Goal: Find specific page/section: Find specific page/section

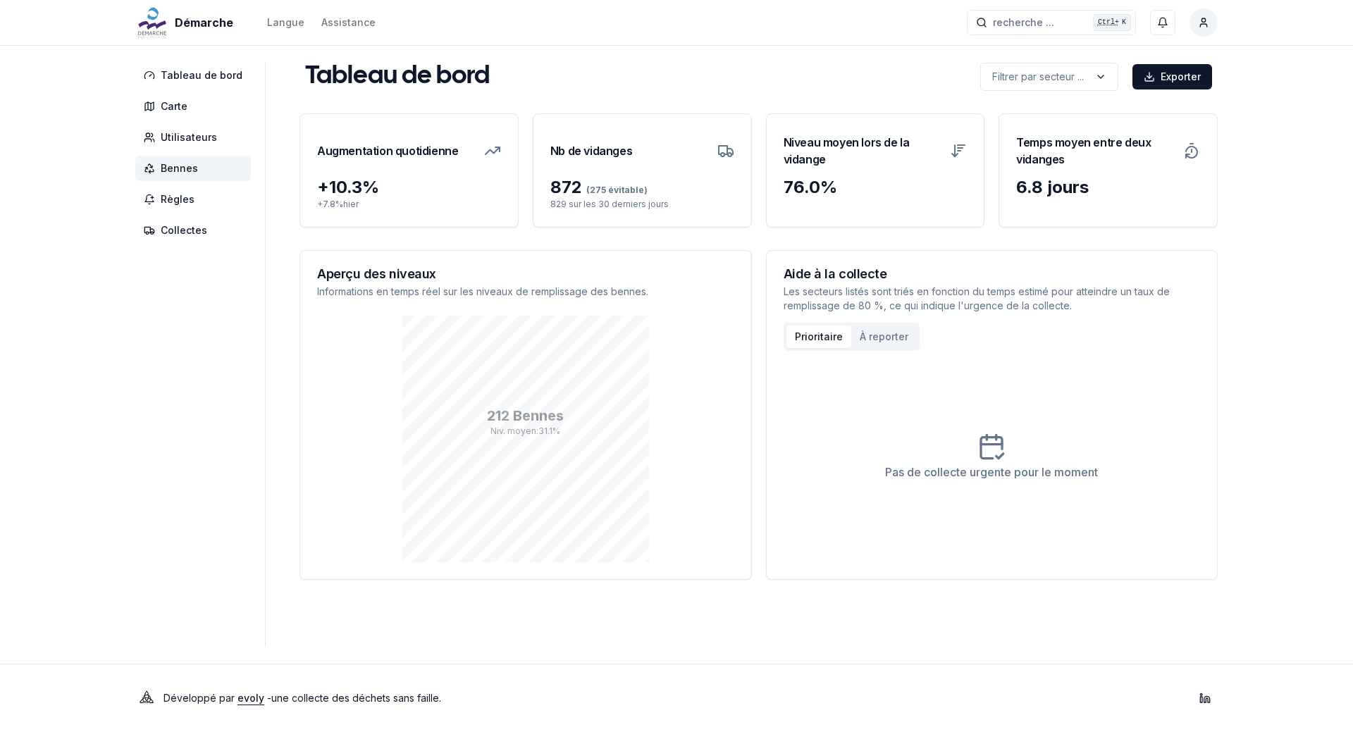
click at [199, 168] on span "Bennes" at bounding box center [193, 168] width 116 height 25
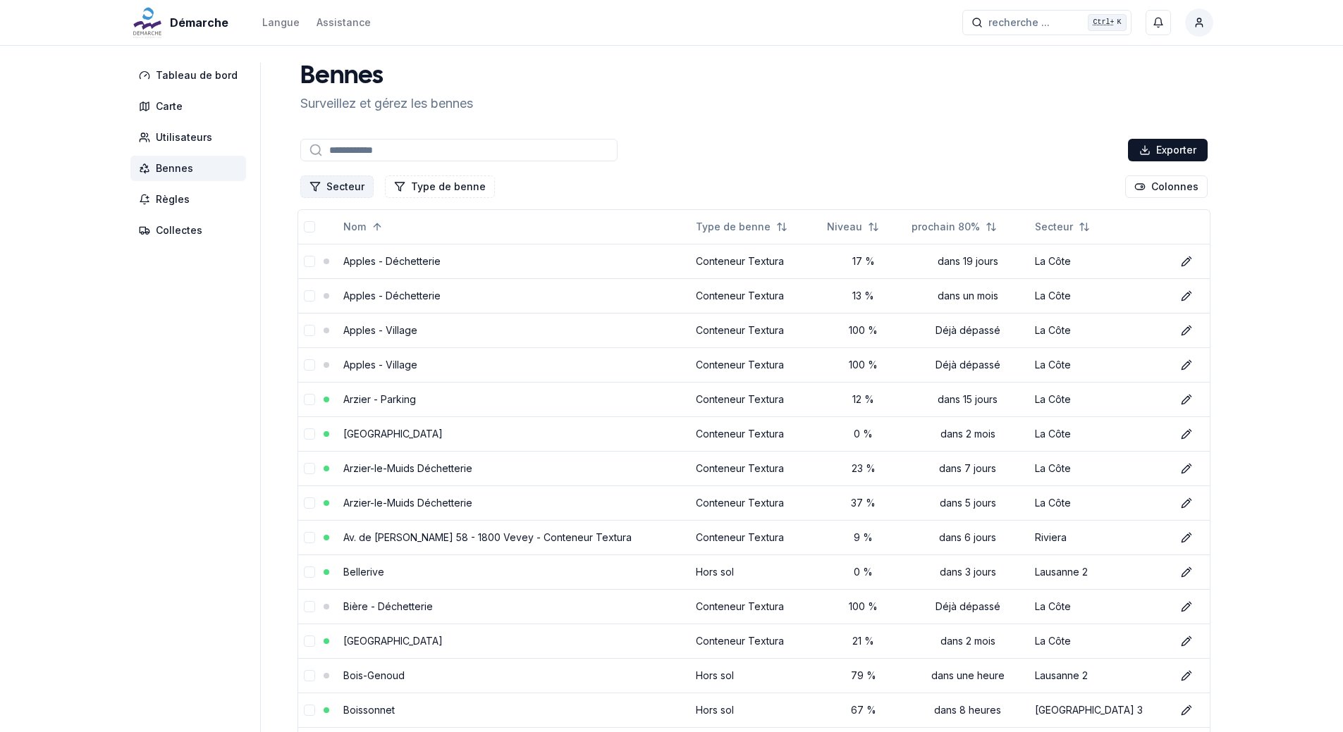
click at [350, 183] on button "Secteur" at bounding box center [336, 186] width 73 height 23
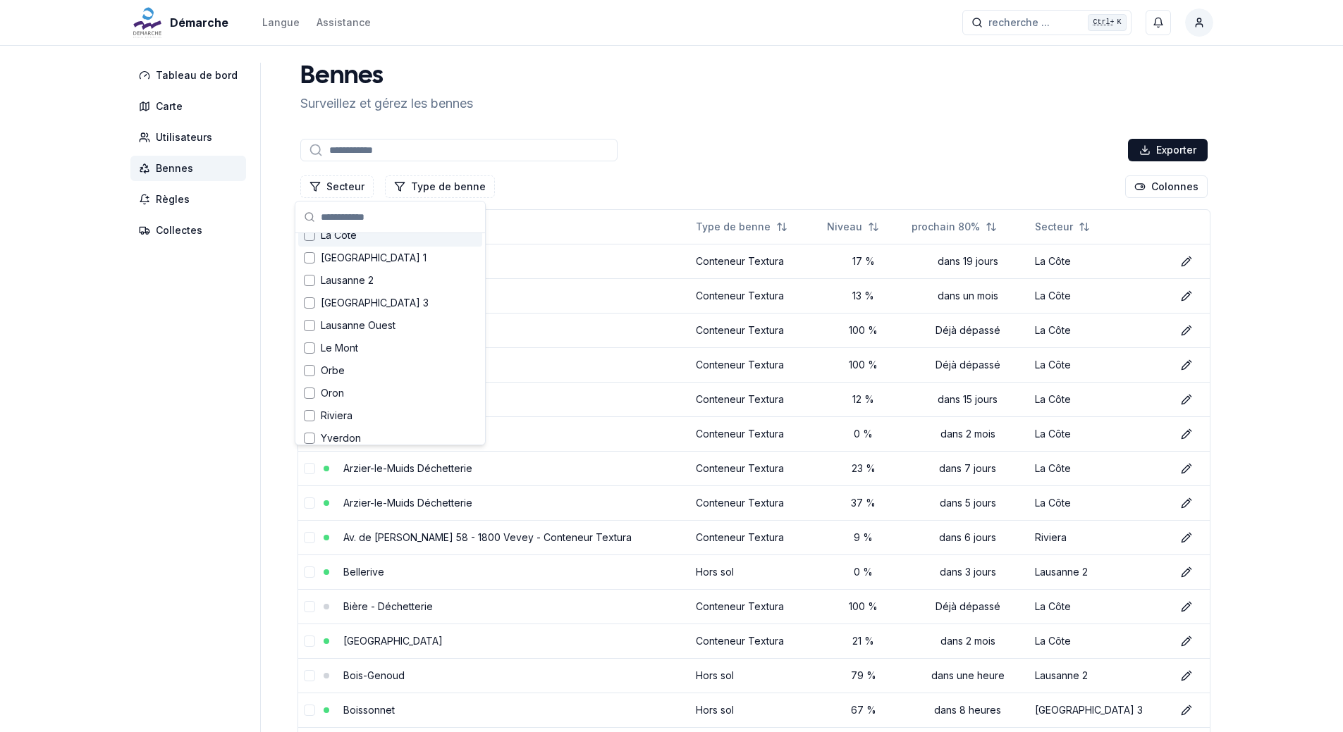
scroll to position [155, 0]
click at [349, 259] on div "[GEOGRAPHIC_DATA] 1" at bounding box center [390, 250] width 184 height 23
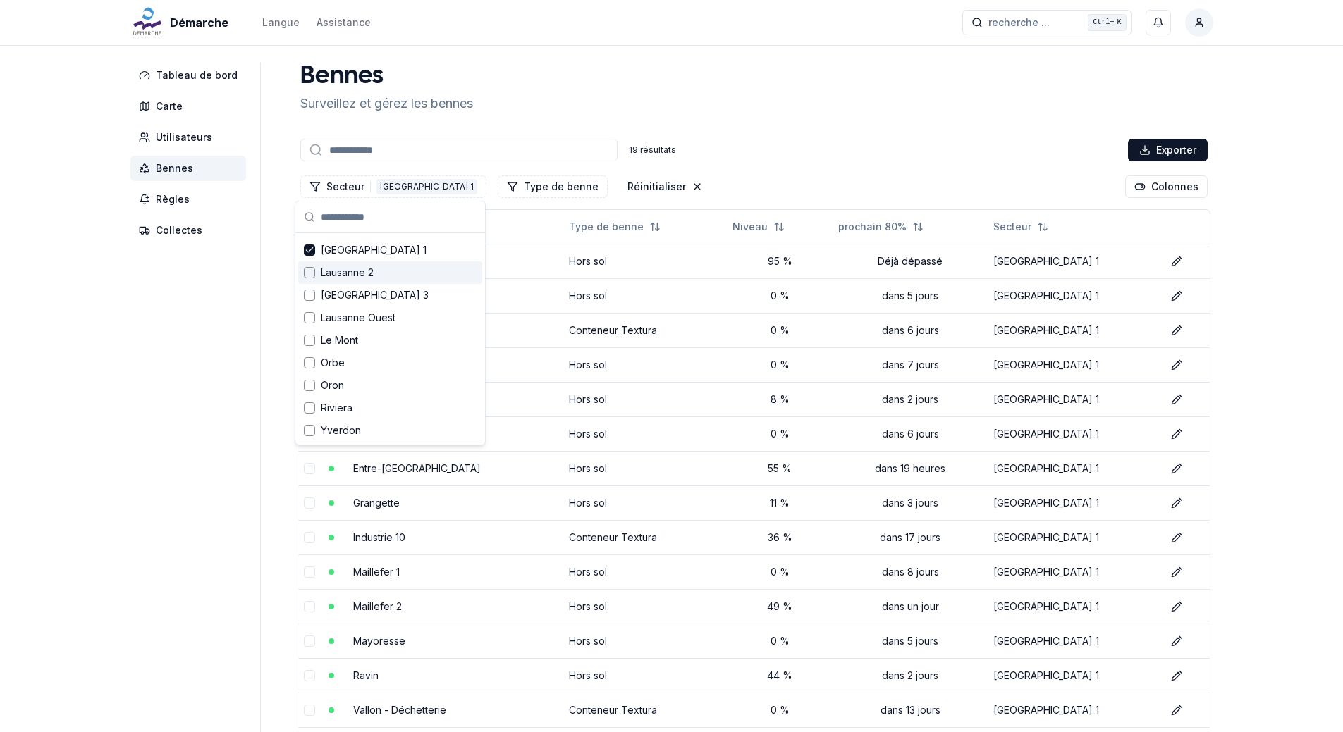
click at [351, 269] on span "Lausanne 2" at bounding box center [347, 273] width 53 height 14
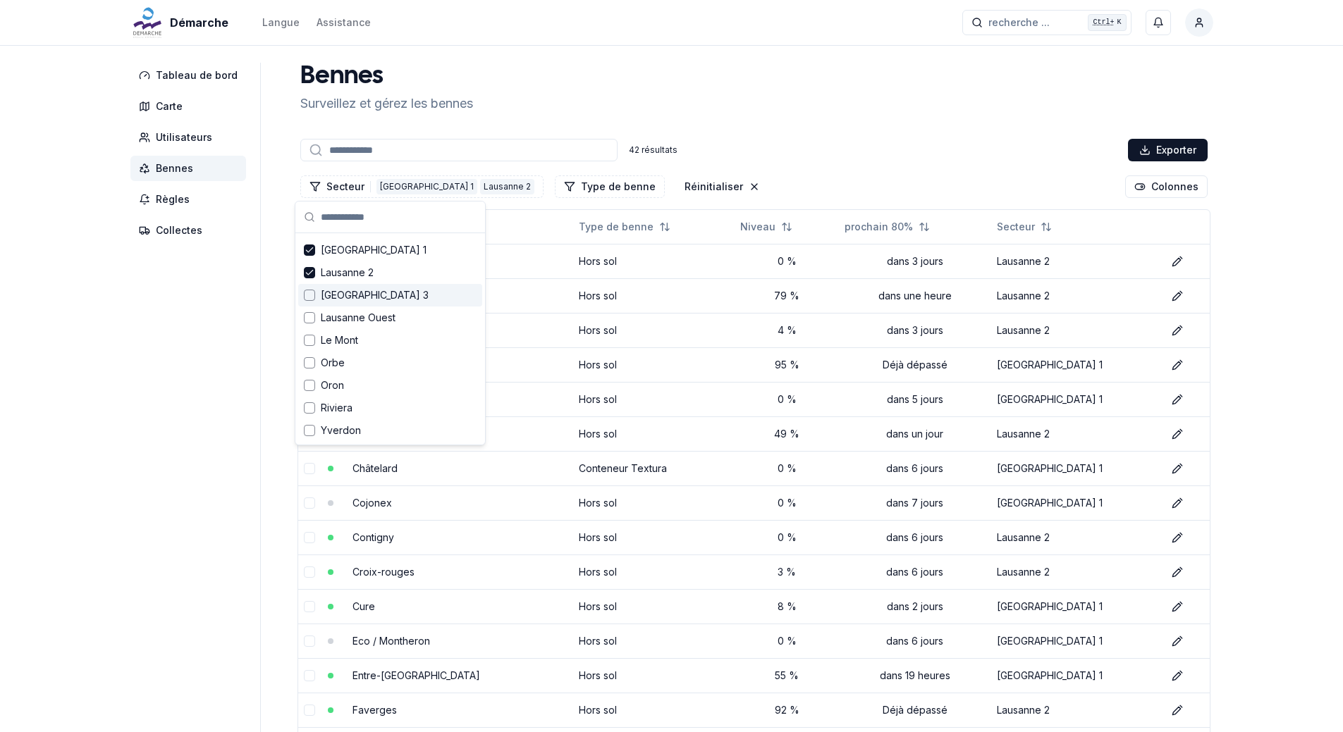
click at [350, 292] on span "[GEOGRAPHIC_DATA] 3" at bounding box center [375, 295] width 108 height 14
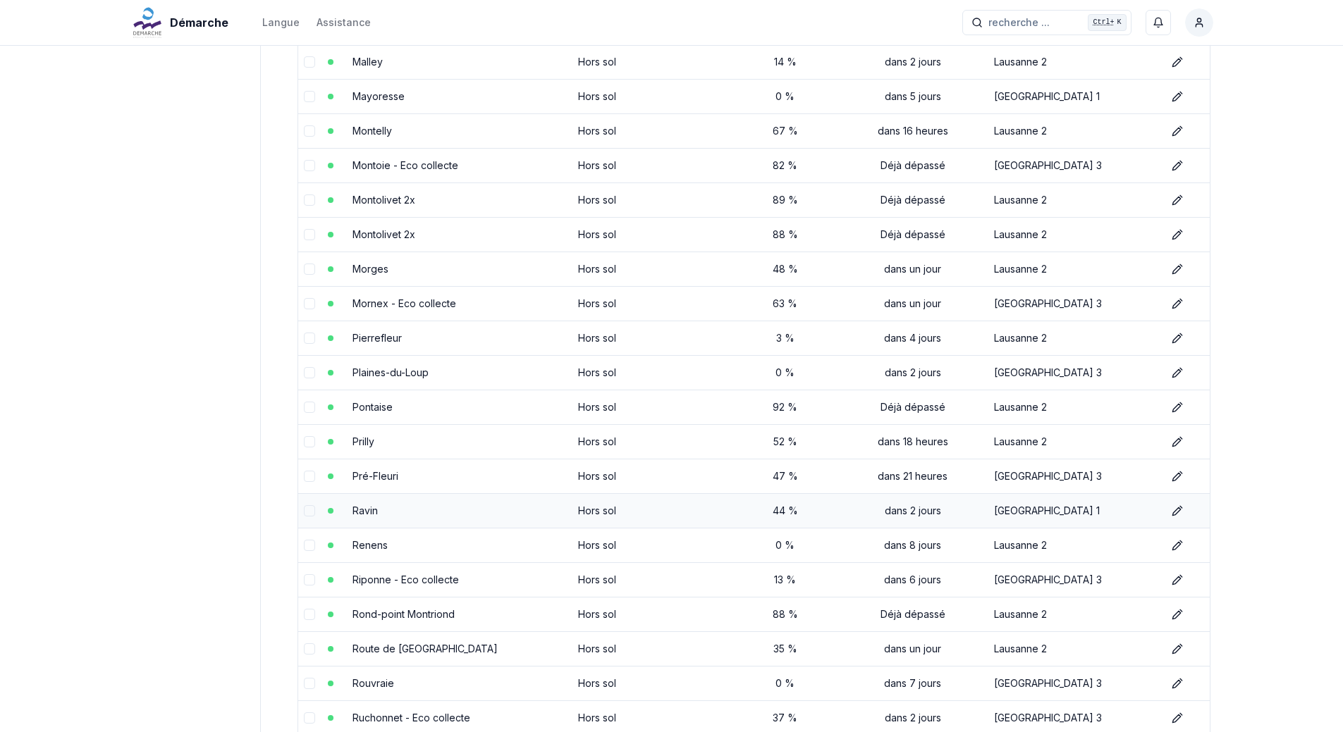
scroll to position [1269, 0]
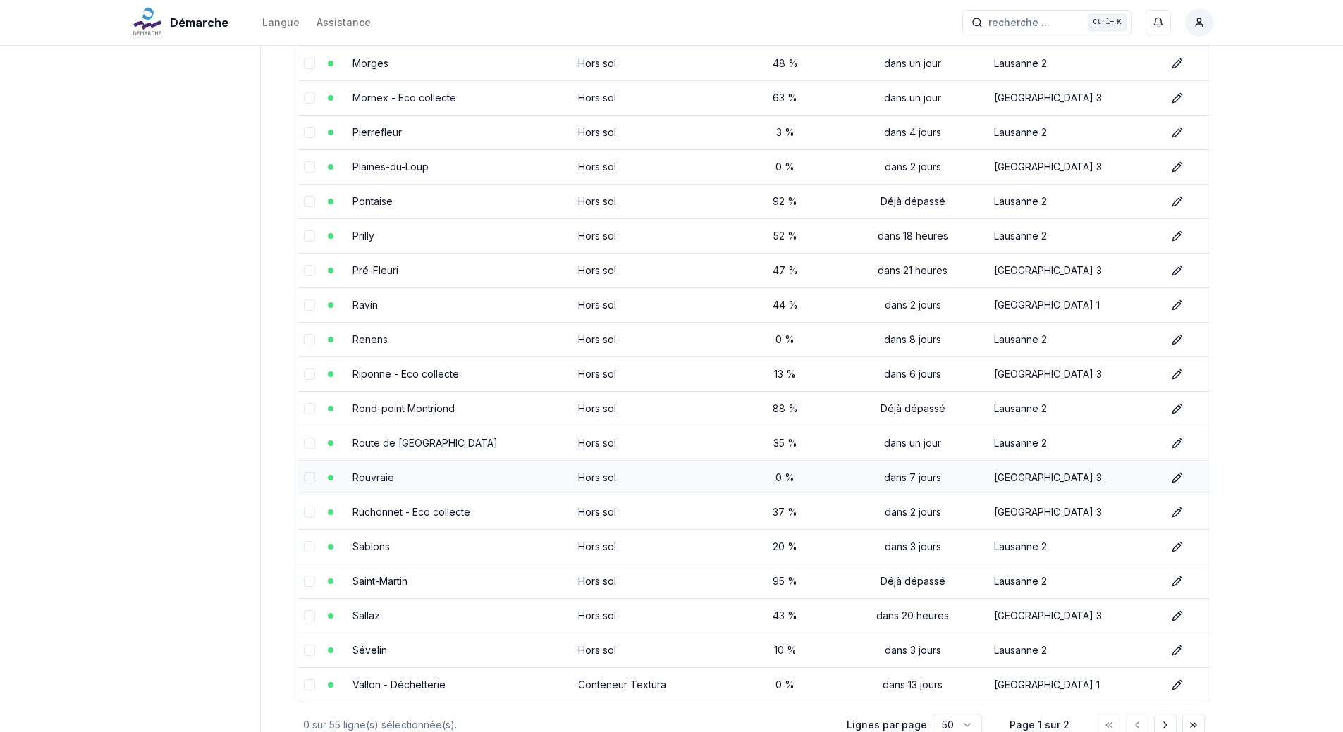
click at [385, 476] on link "Rouvraie" at bounding box center [373, 478] width 42 height 12
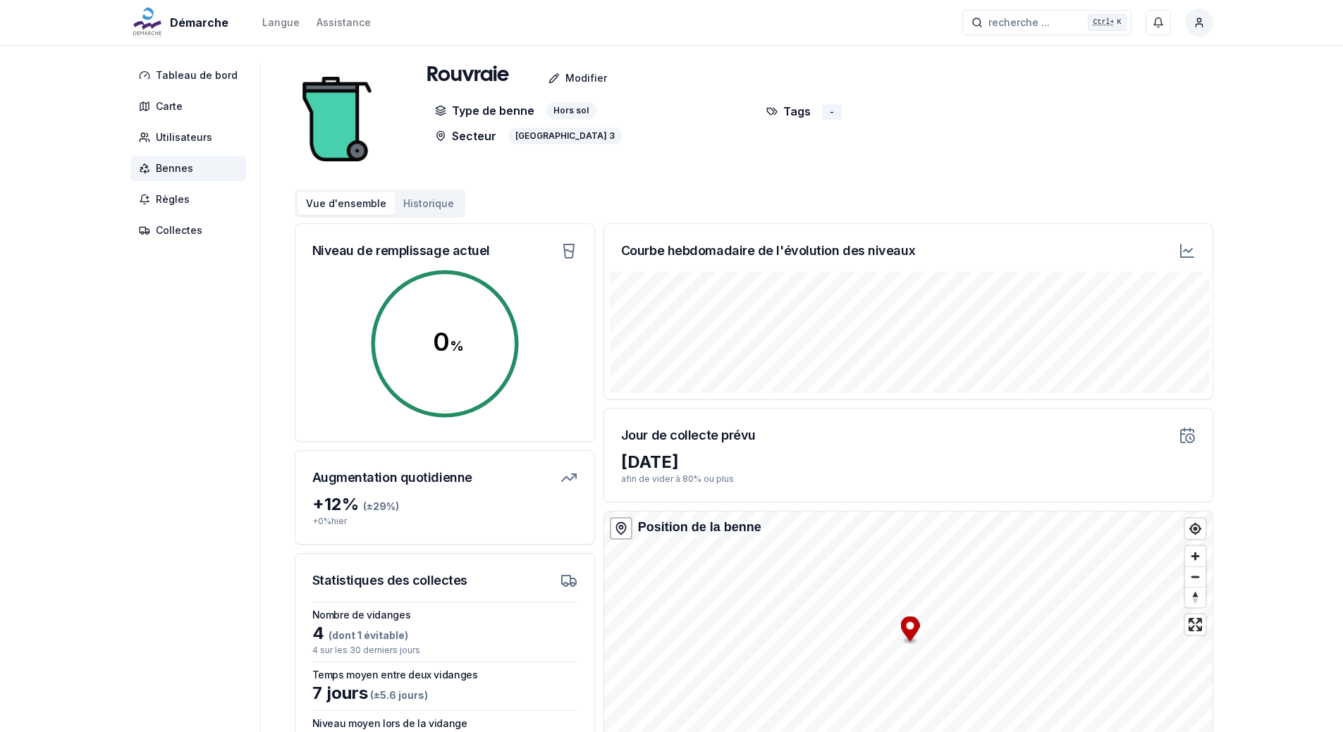
click at [172, 162] on span "Bennes" at bounding box center [174, 168] width 37 height 14
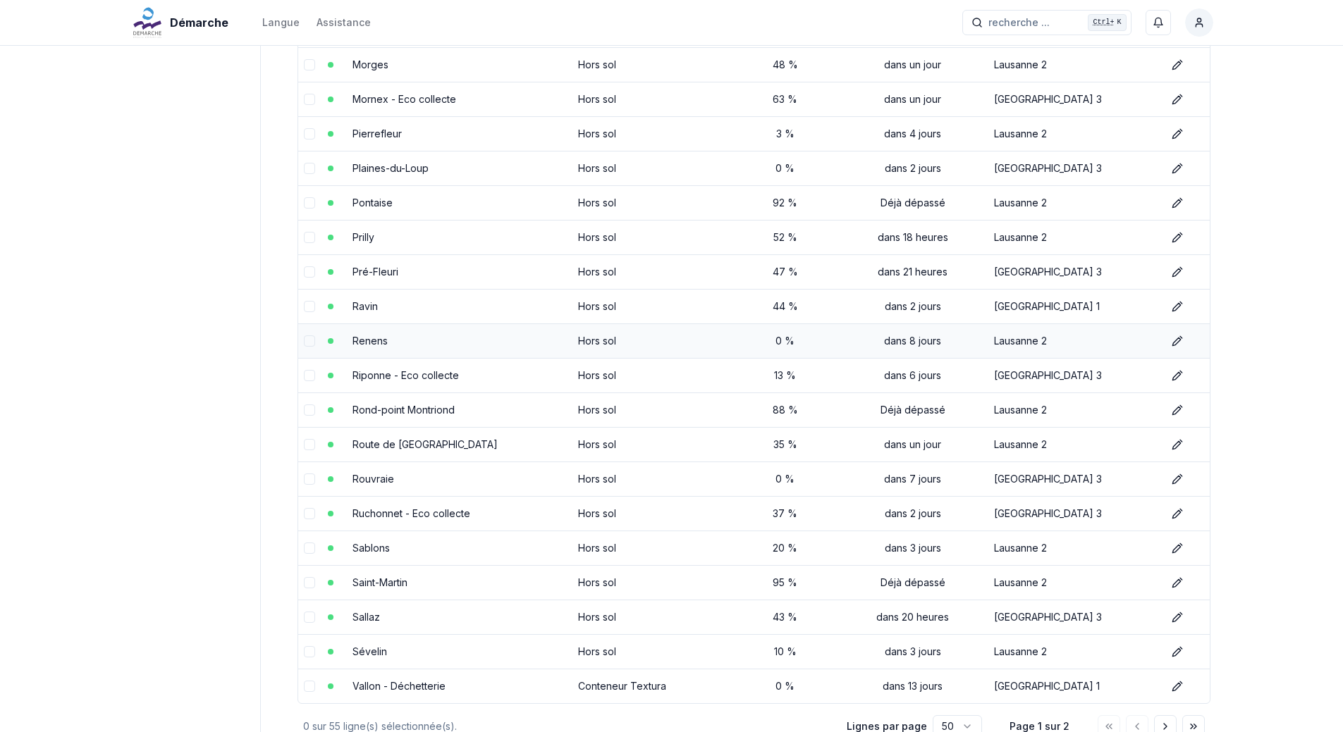
scroll to position [1269, 0]
click at [379, 481] on link "Rouvraie" at bounding box center [373, 478] width 42 height 12
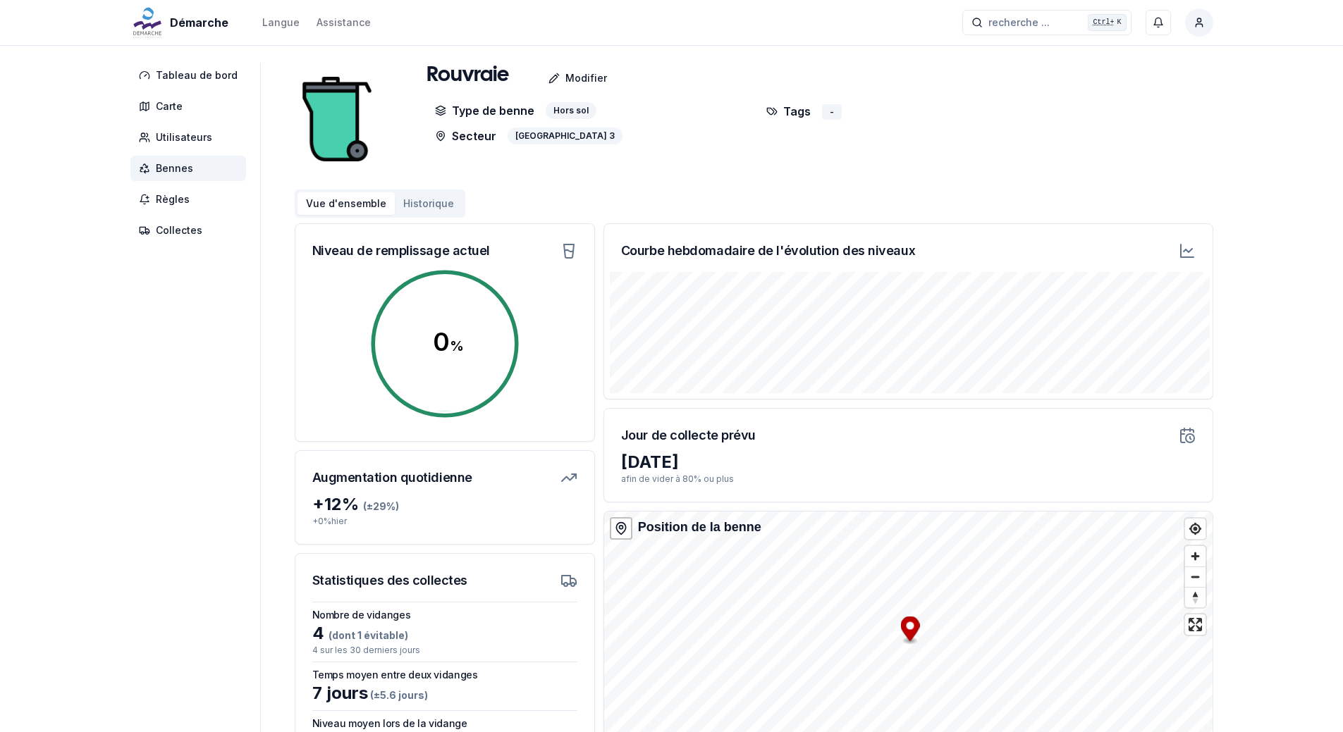
click at [419, 198] on button "Historique" at bounding box center [429, 203] width 68 height 23
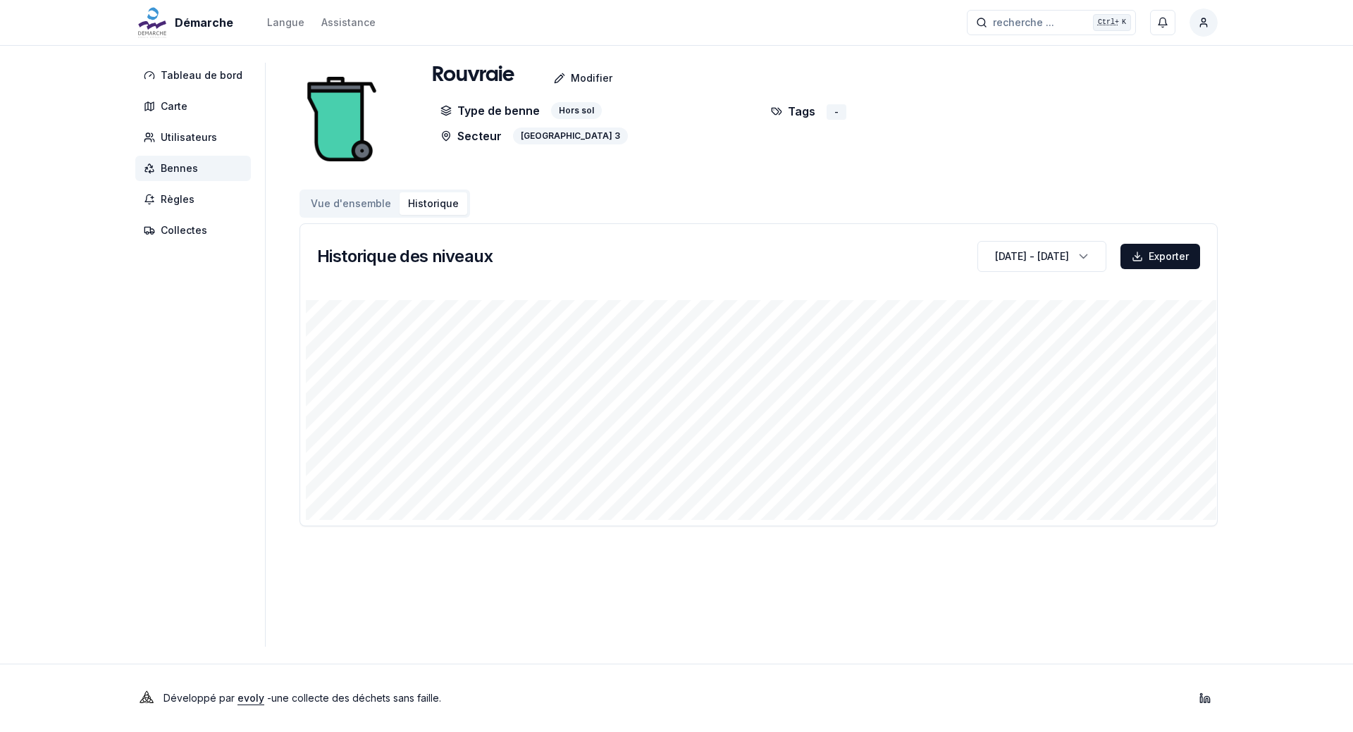
click at [185, 166] on span "Bennes" at bounding box center [179, 168] width 37 height 14
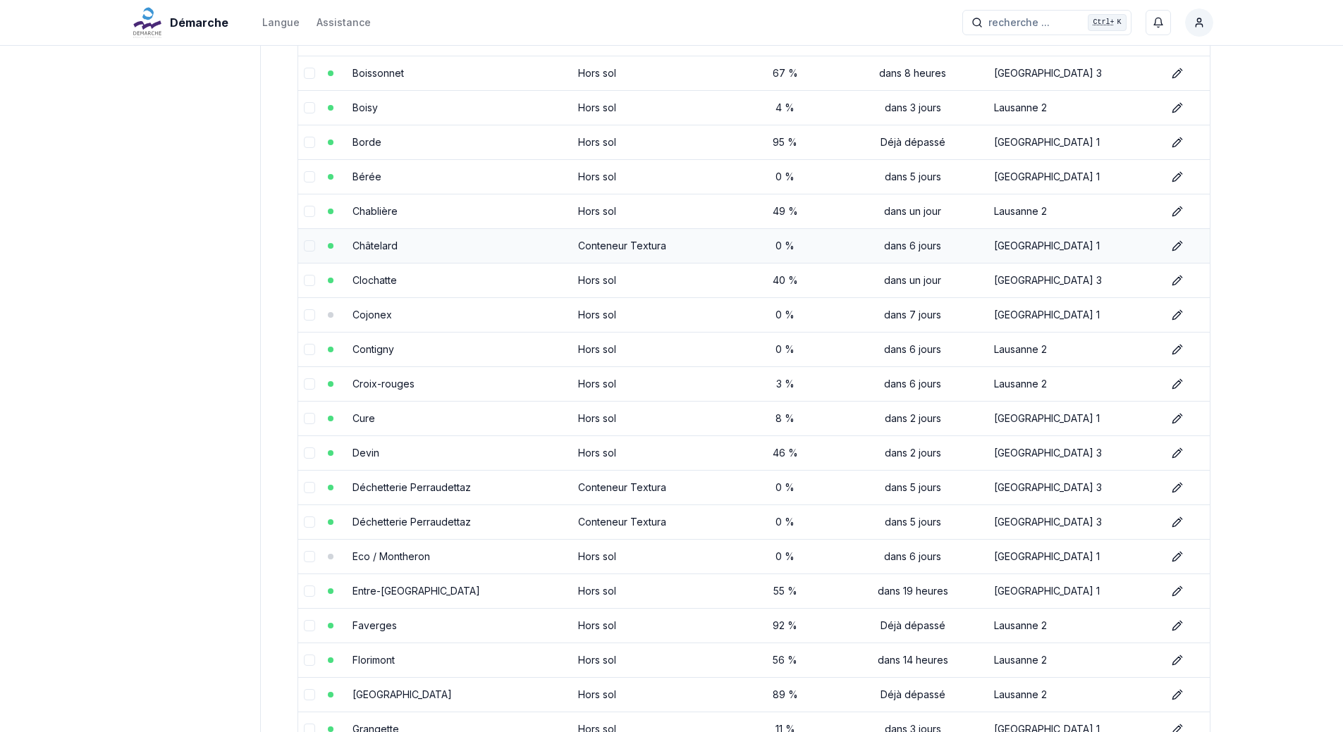
scroll to position [282, 0]
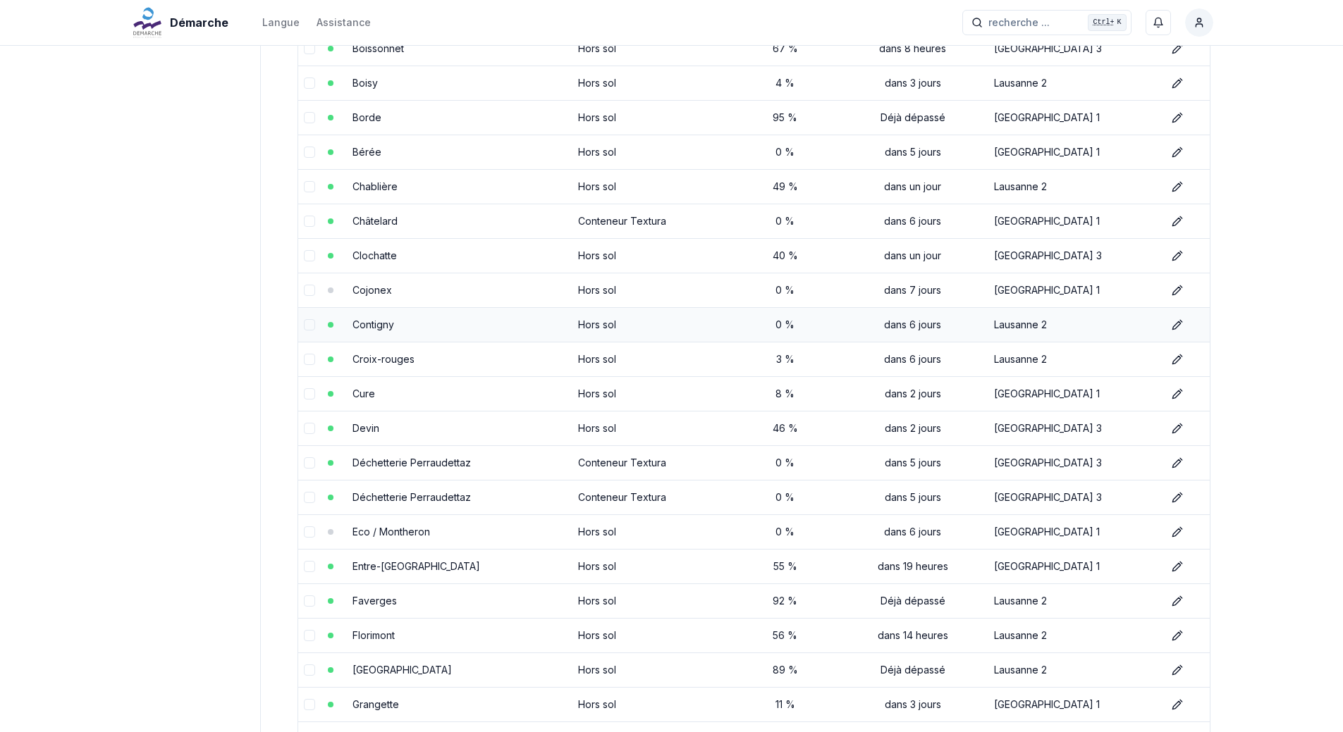
click at [385, 319] on link "Contigny" at bounding box center [373, 325] width 42 height 12
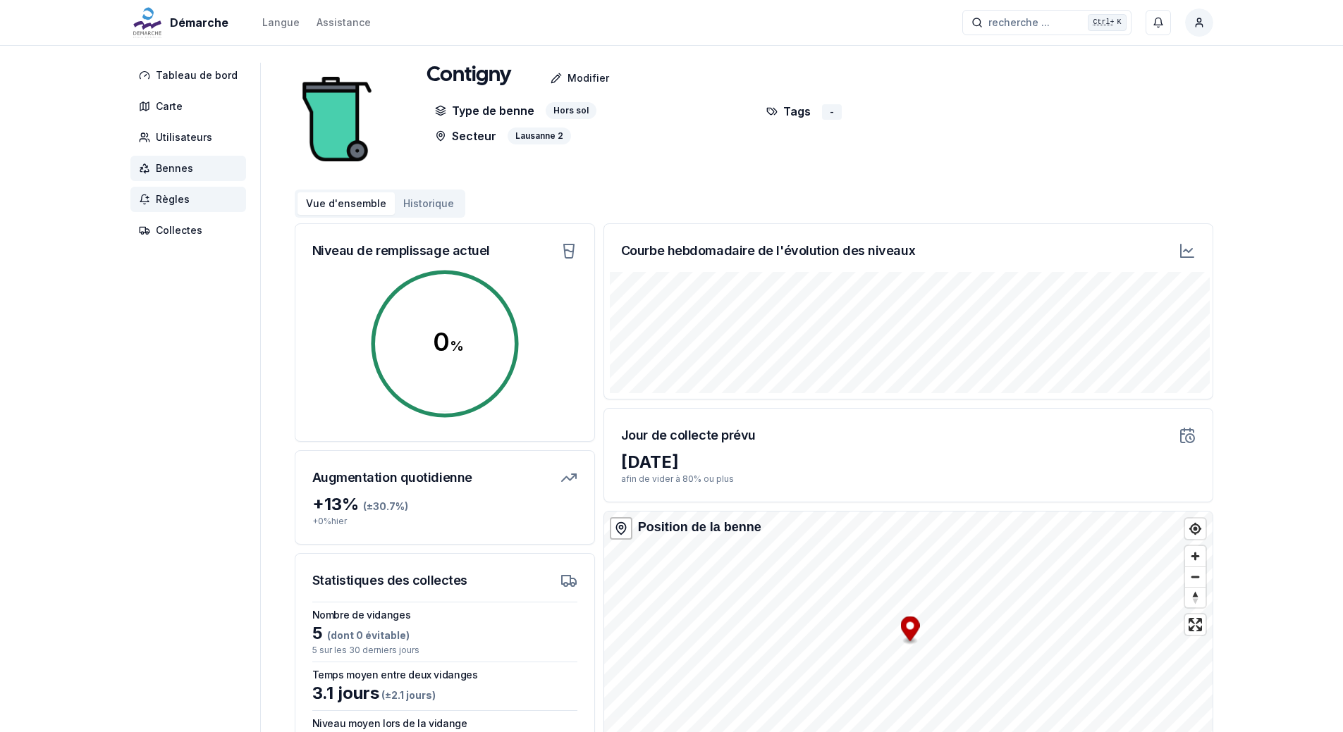
drag, startPoint x: 168, startPoint y: 168, endPoint x: 173, endPoint y: 187, distance: 19.8
click at [168, 168] on span "Bennes" at bounding box center [174, 168] width 37 height 14
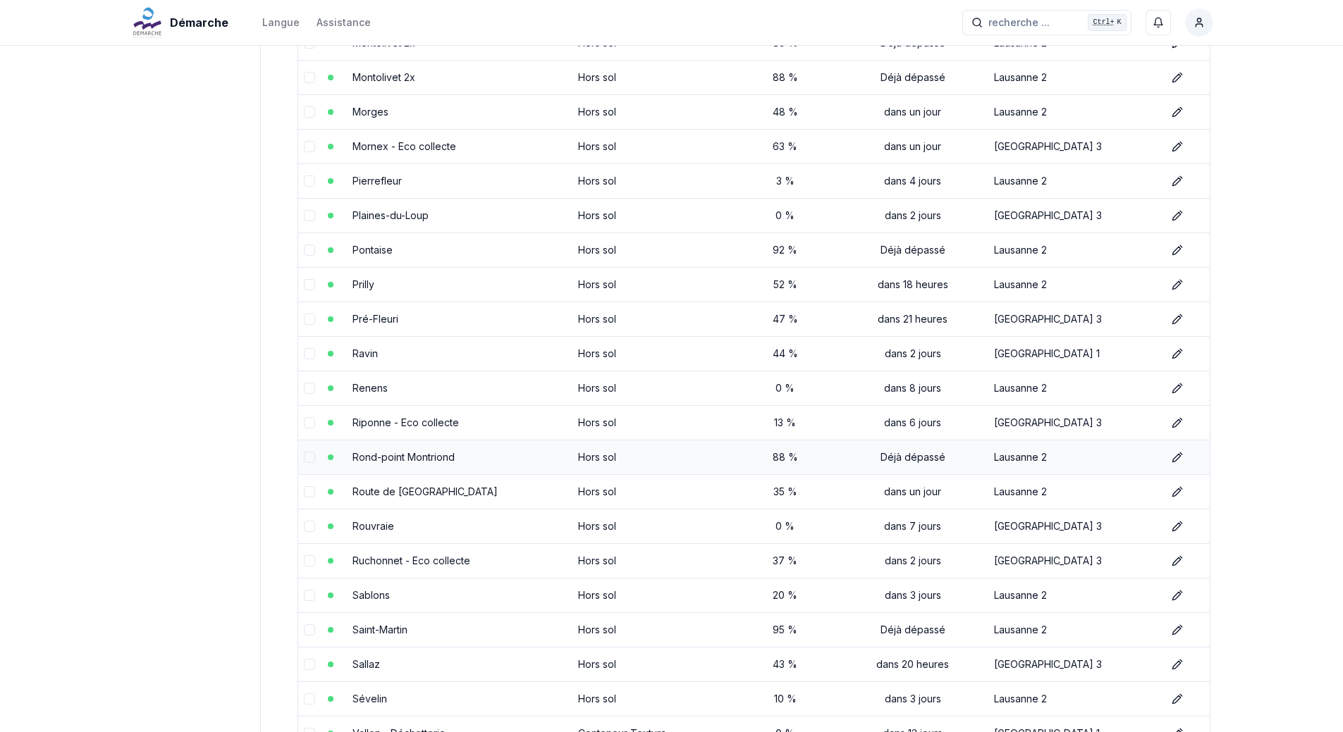
scroll to position [1150, 0]
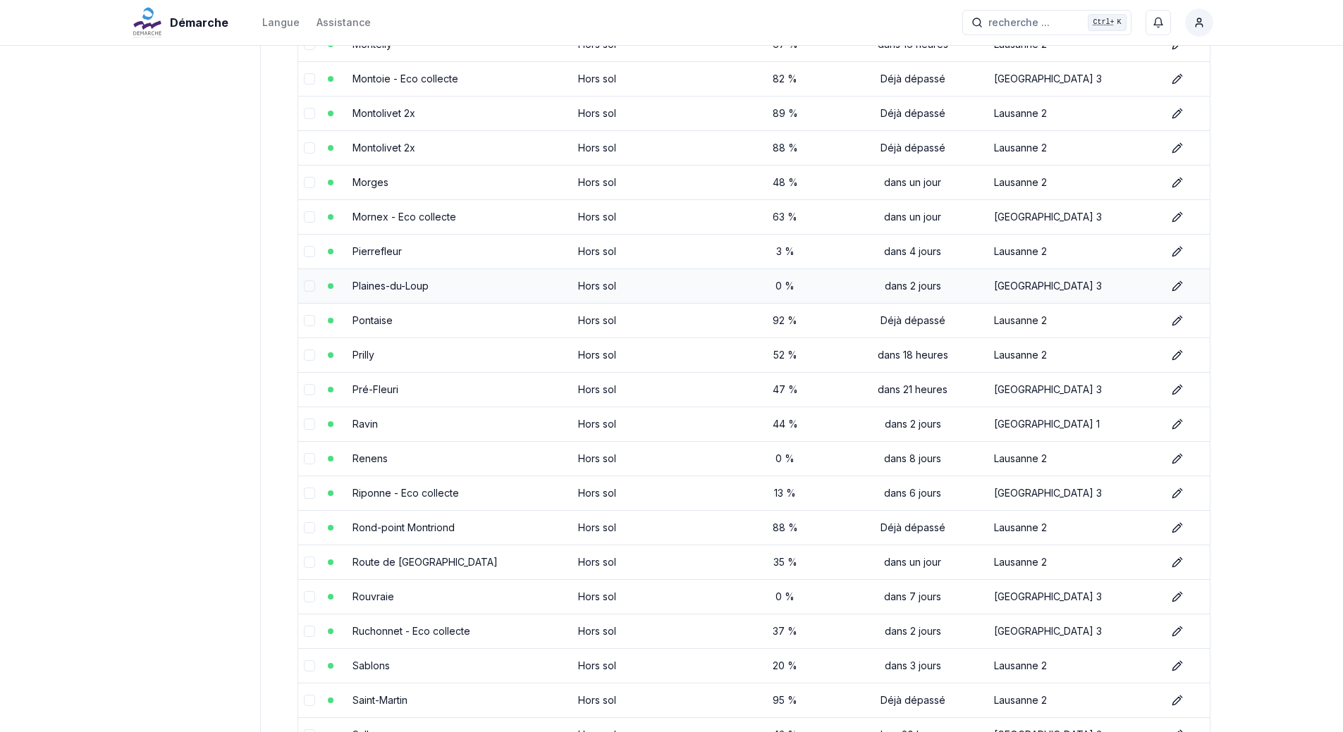
click at [400, 277] on td "Plaines-du-Loup" at bounding box center [460, 286] width 226 height 35
click at [401, 290] on link "Plaines-du-Loup" at bounding box center [390, 286] width 76 height 12
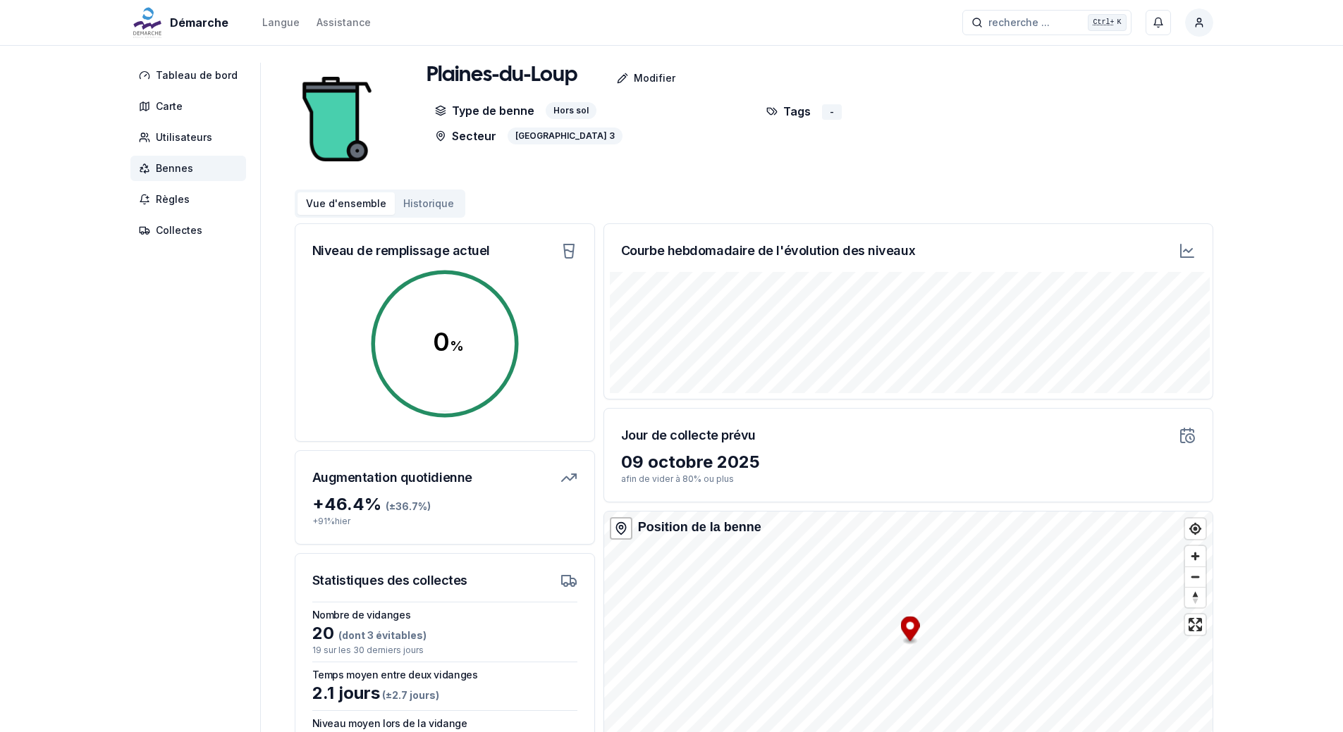
click at [414, 207] on button "Historique" at bounding box center [429, 203] width 68 height 23
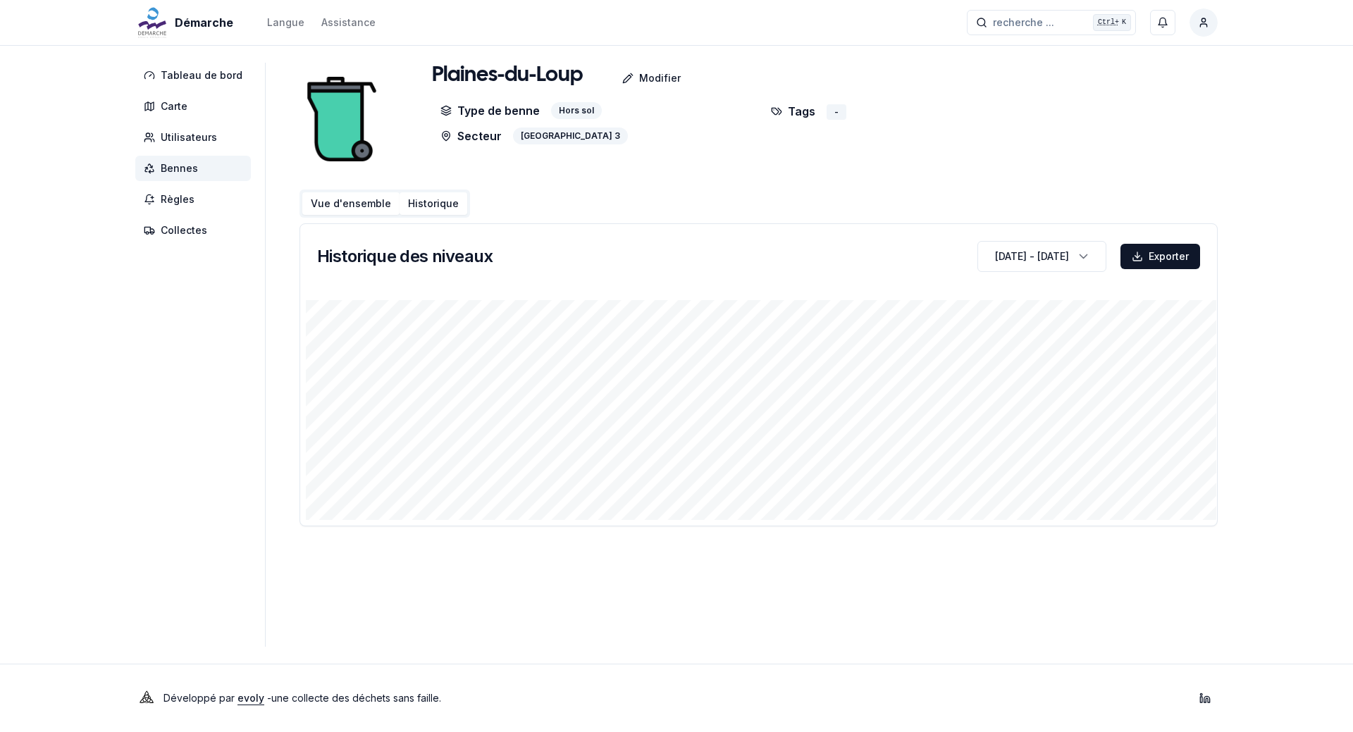
click at [342, 204] on button "Vue d'ensemble" at bounding box center [350, 203] width 97 height 23
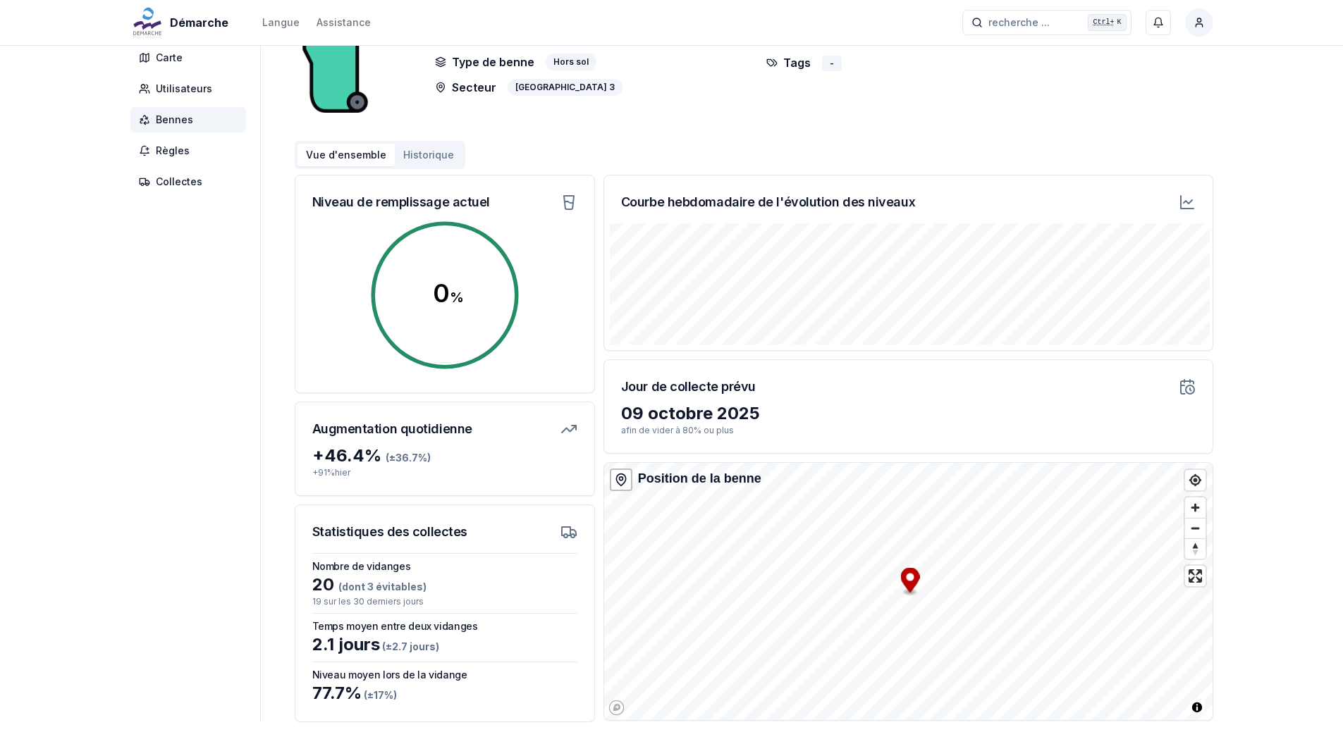
scroll to position [124, 0]
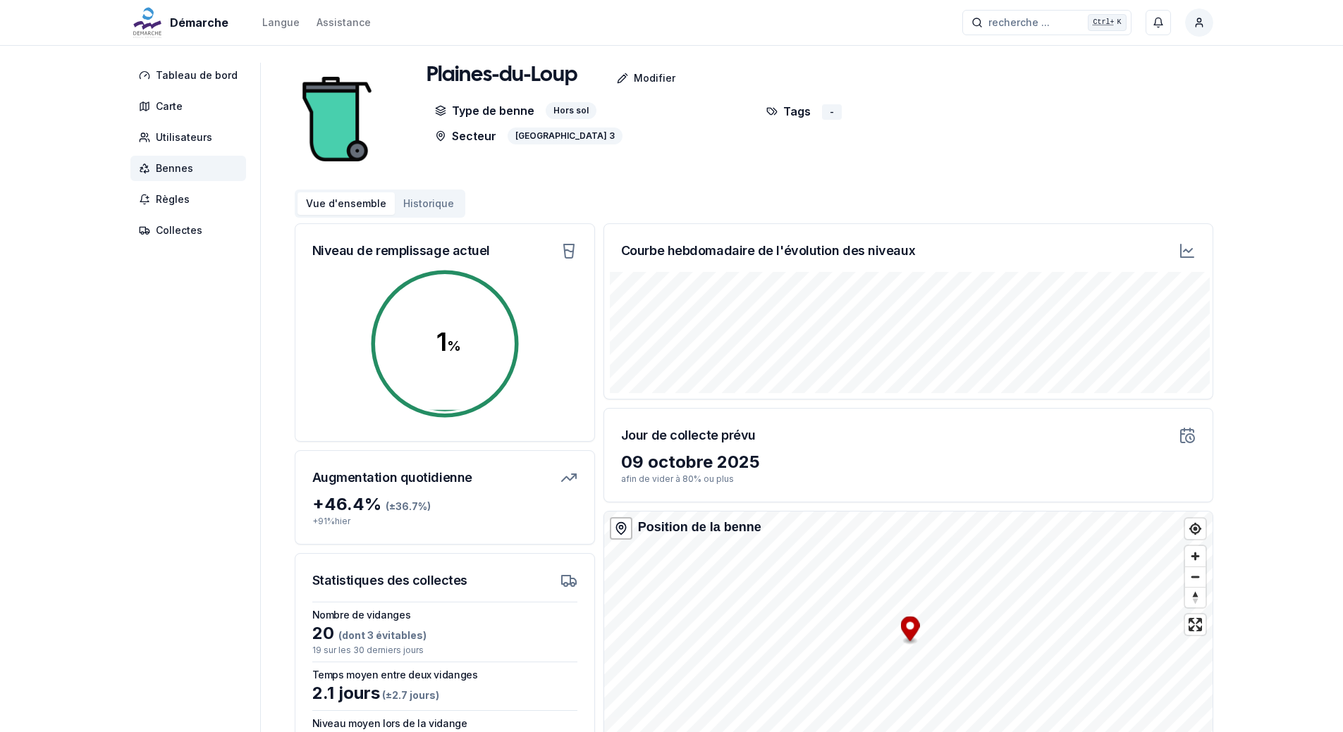
click at [179, 170] on span "Bennes" at bounding box center [174, 168] width 37 height 14
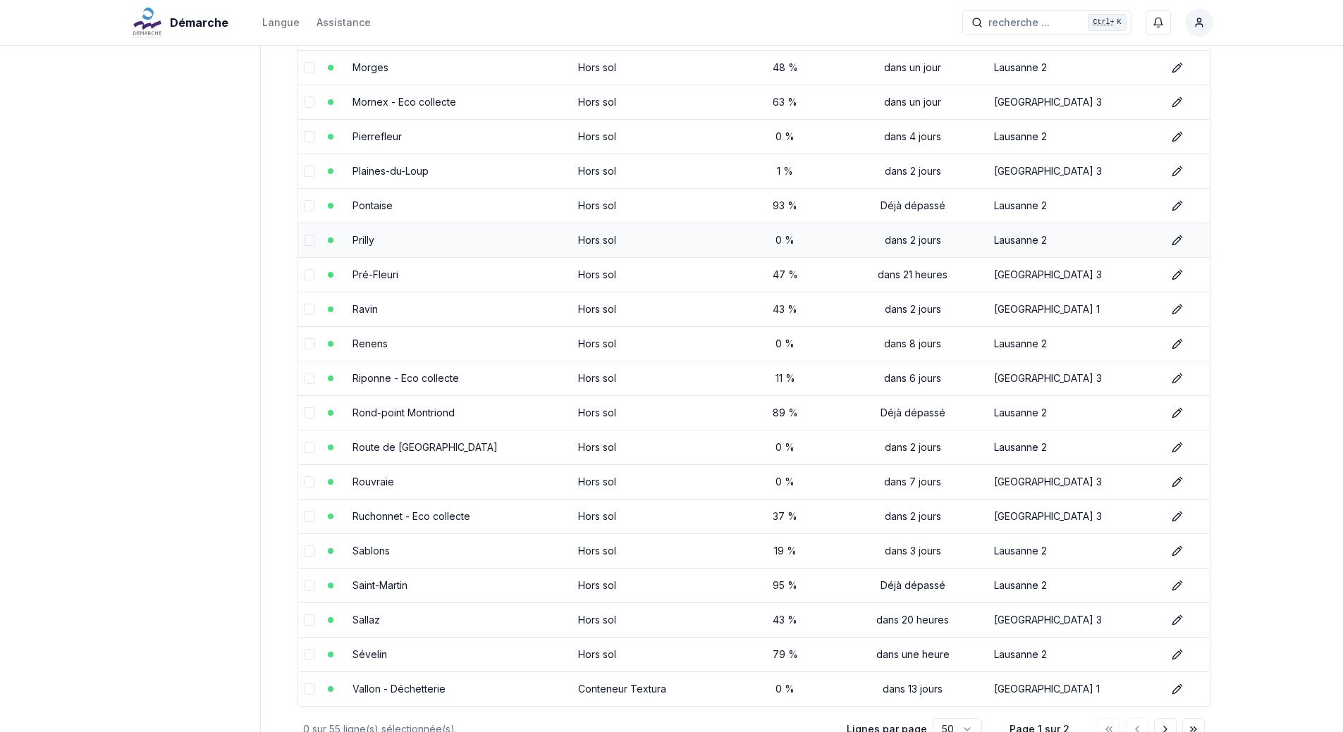
scroll to position [1339, 0]
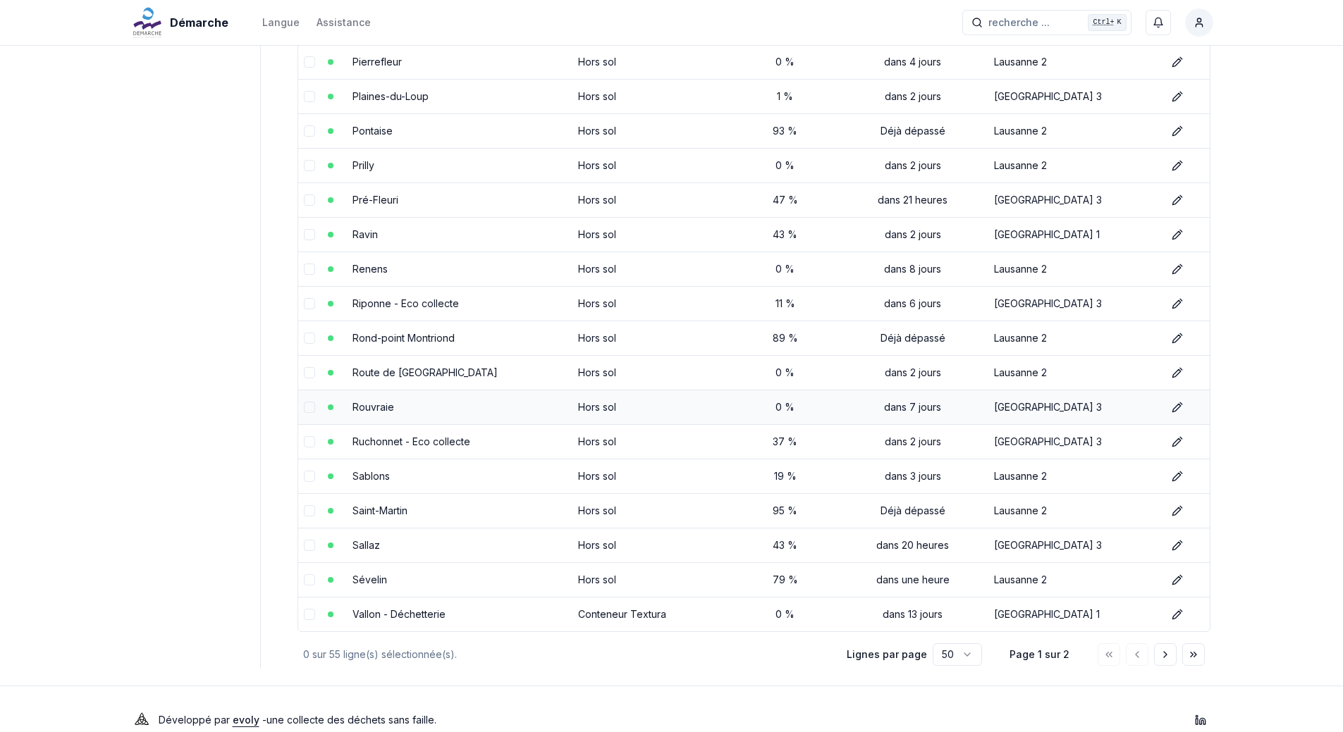
click at [378, 407] on link "Rouvraie" at bounding box center [373, 407] width 42 height 12
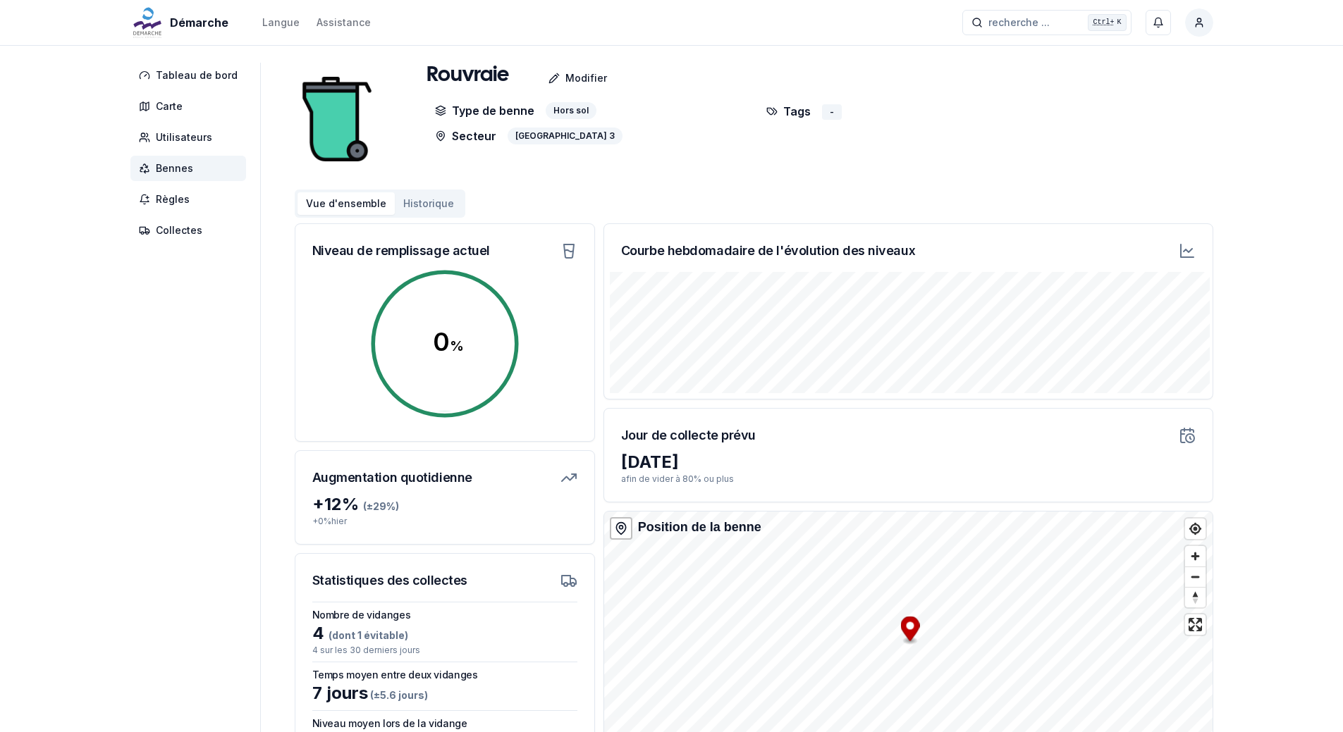
click at [185, 164] on span "Bennes" at bounding box center [174, 168] width 37 height 14
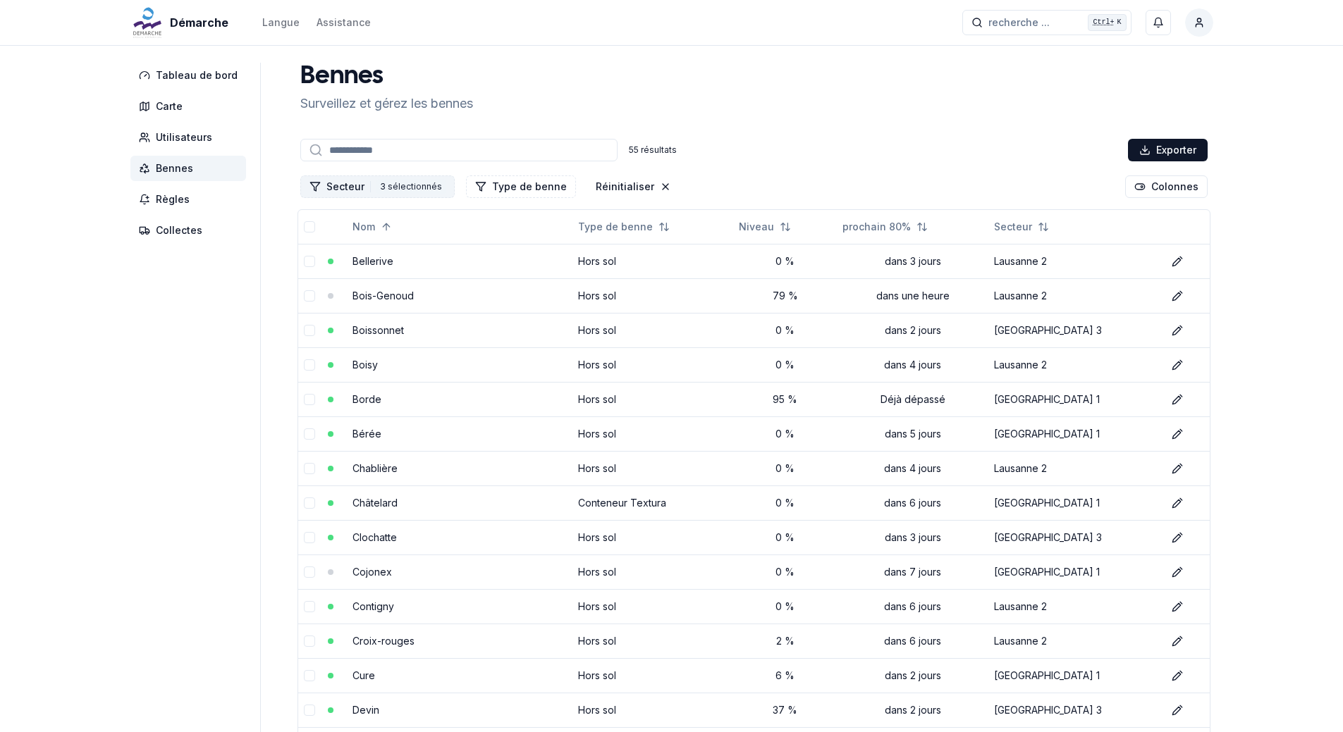
click at [405, 182] on div "3 sélectionnés" at bounding box center [410, 187] width 69 height 16
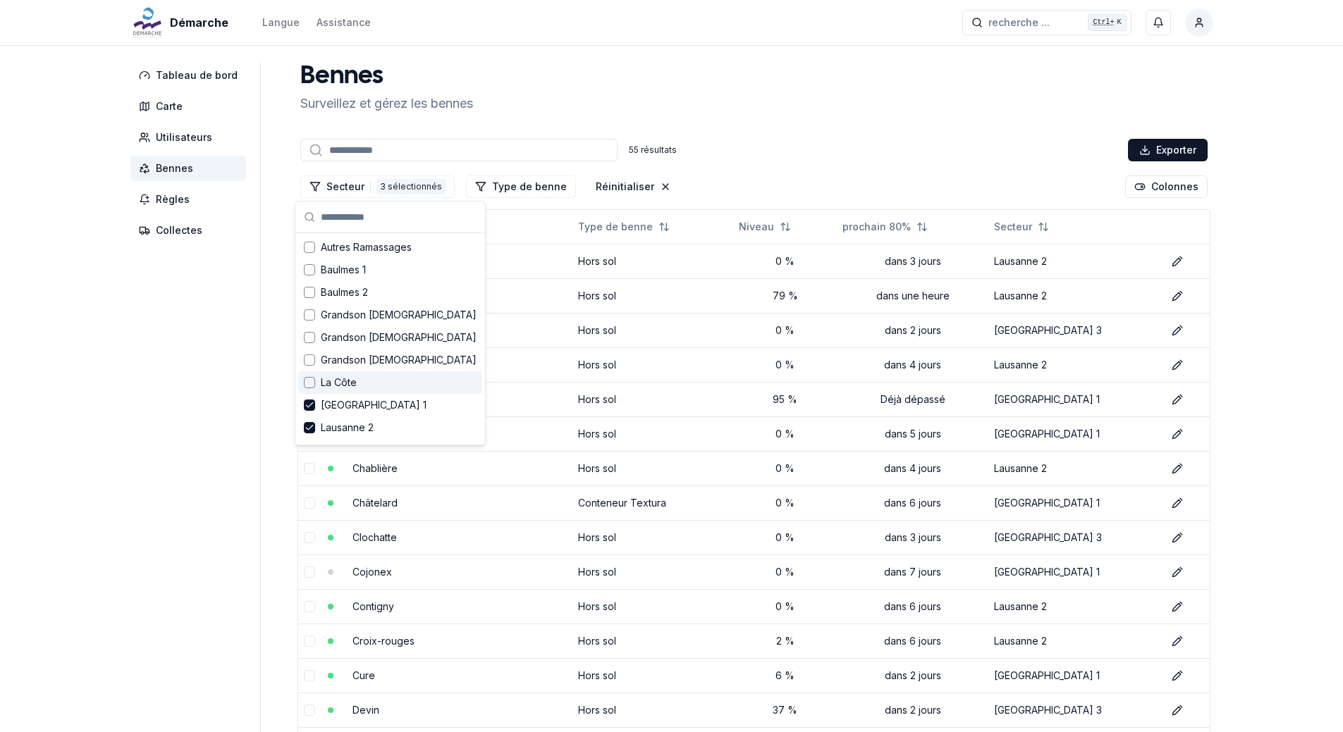
click at [311, 385] on div "Suggestions" at bounding box center [309, 382] width 11 height 11
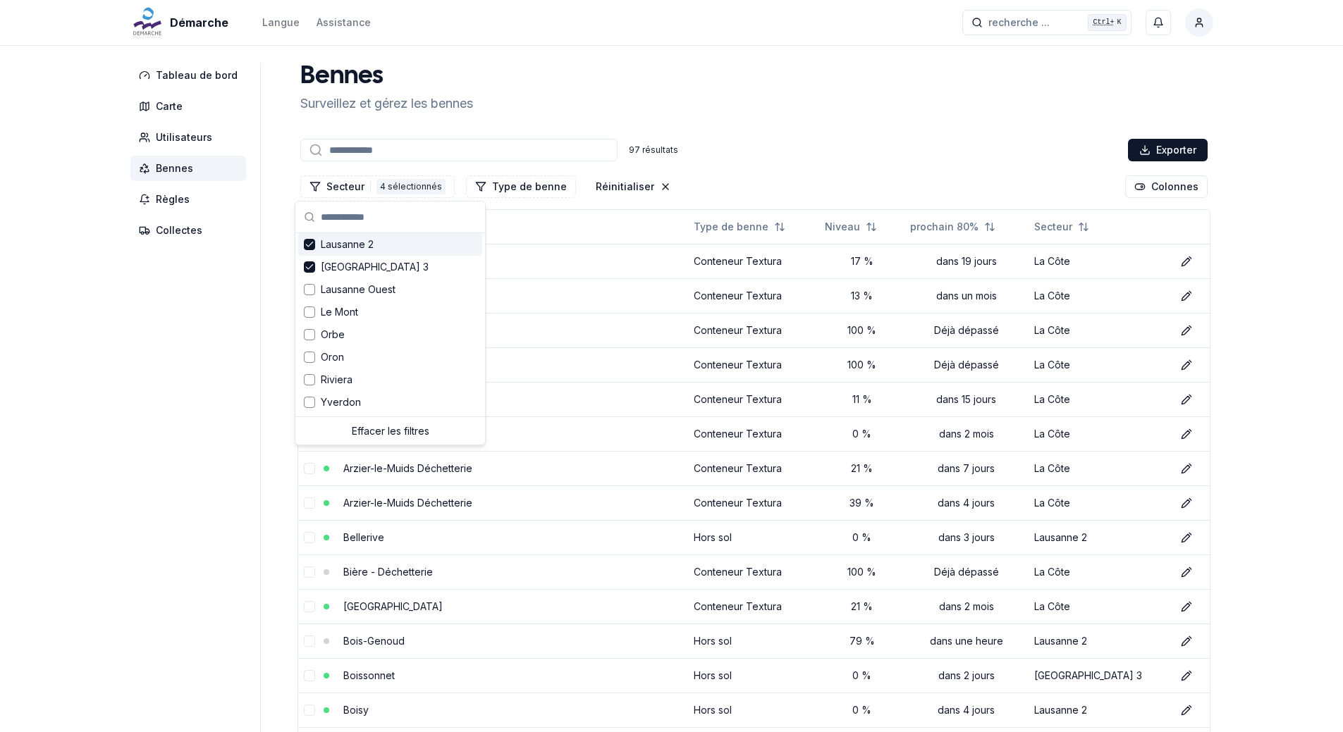
scroll to position [184, 0]
click at [304, 289] on div "Suggestions" at bounding box center [309, 288] width 11 height 11
click at [312, 311] on div "Suggestions" at bounding box center [309, 311] width 11 height 11
click at [313, 333] on div "Suggestions" at bounding box center [309, 333] width 11 height 11
click at [319, 355] on div "Oron" at bounding box center [390, 356] width 184 height 23
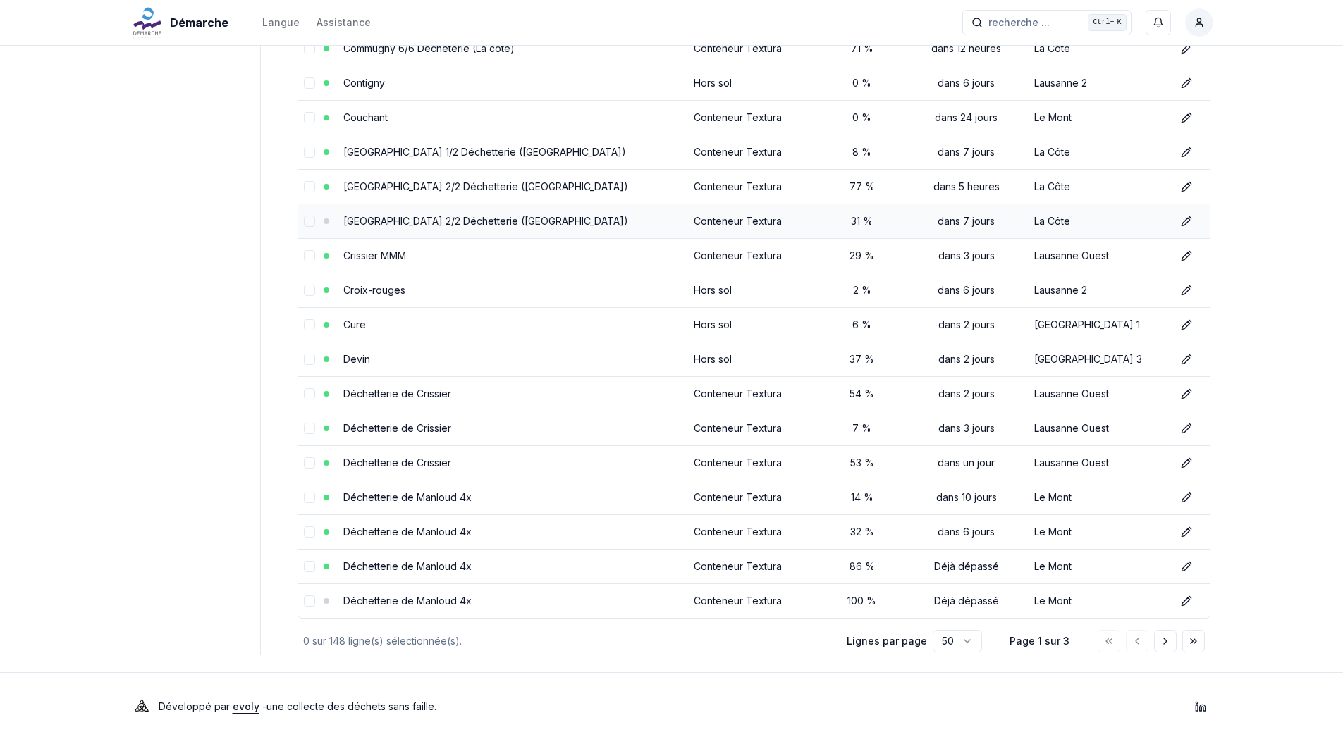
scroll to position [1361, 0]
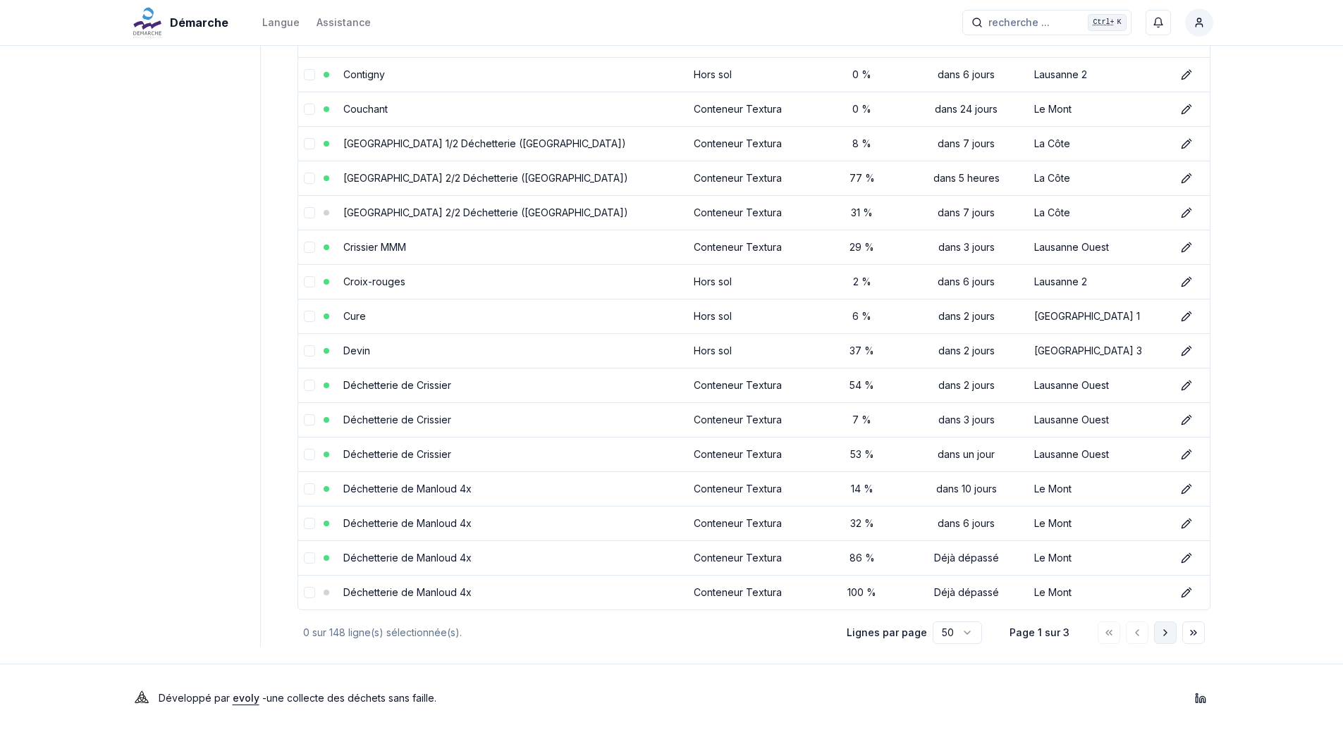
click at [1169, 628] on icon "Aller à la page suivante" at bounding box center [1164, 632] width 11 height 11
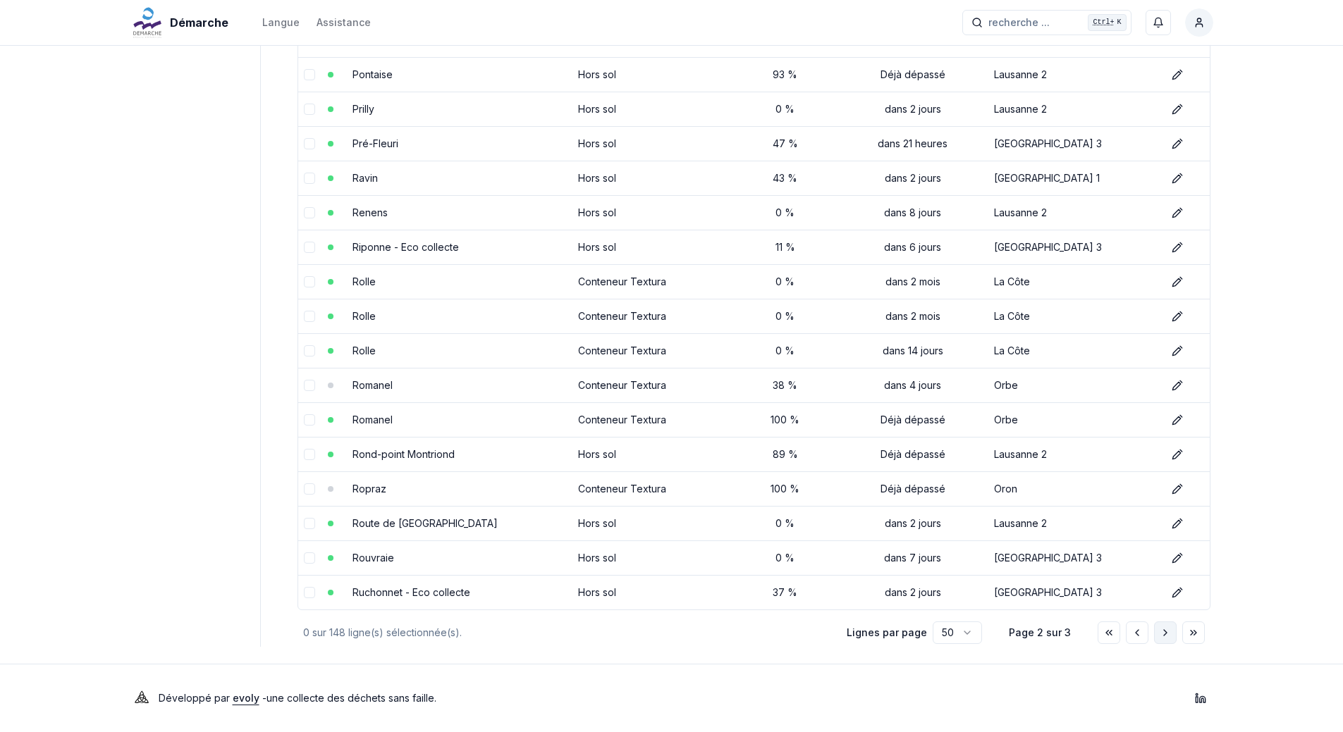
click at [1165, 630] on icon "Aller à la page suivante" at bounding box center [1164, 632] width 11 height 11
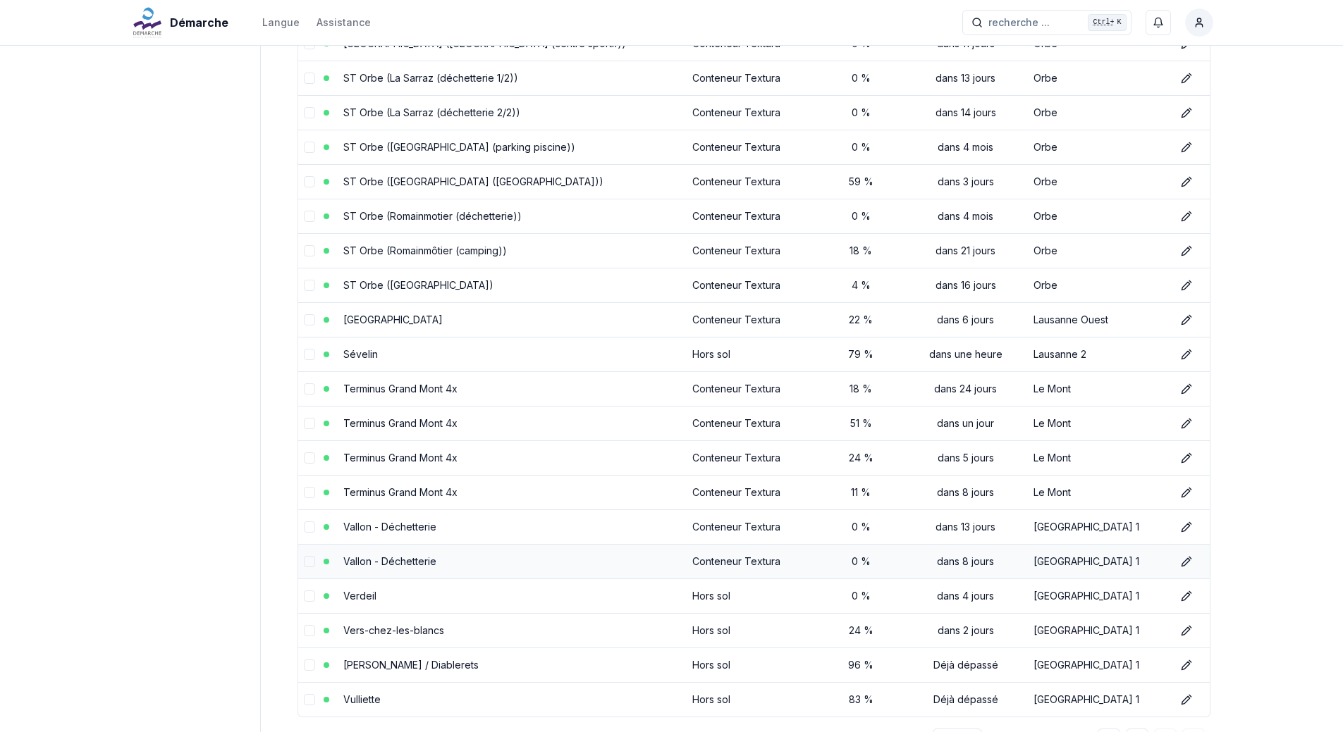
scroll to position [1292, 0]
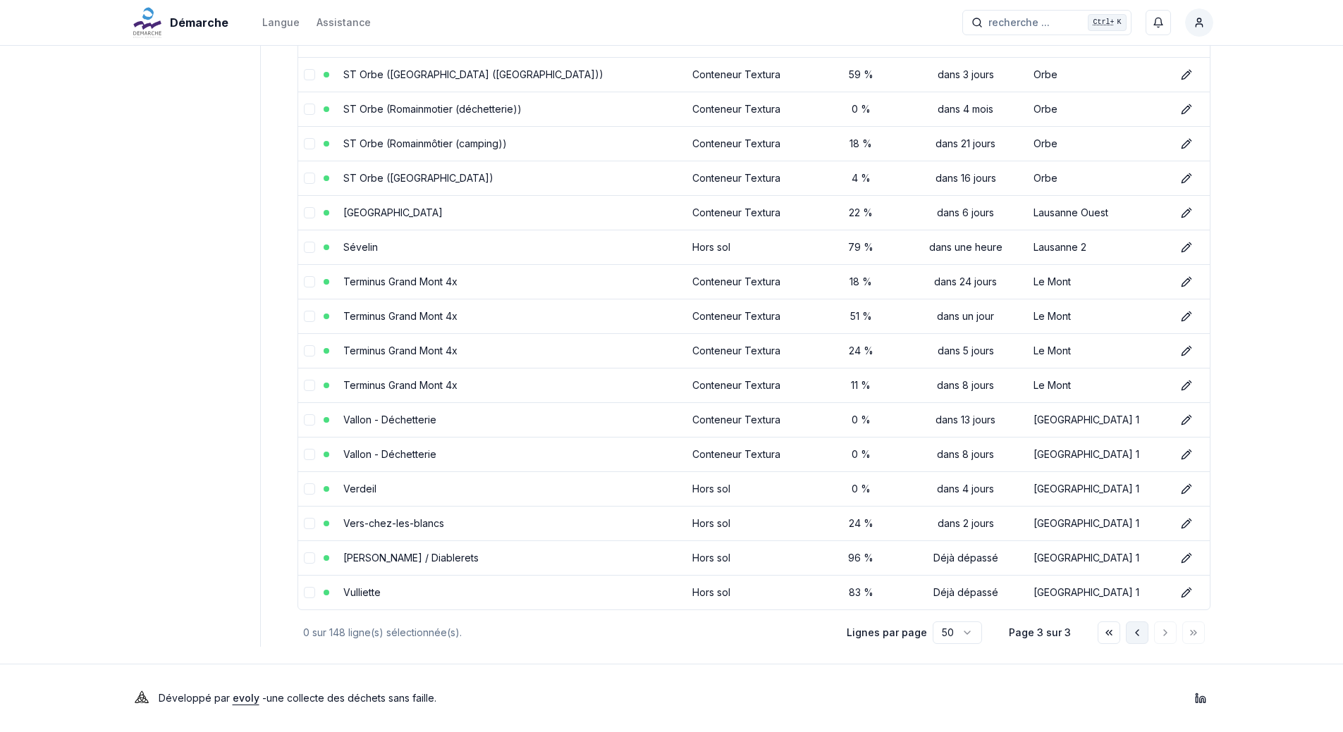
click at [1143, 633] on button "Aller à la page précédente" at bounding box center [1137, 633] width 23 height 23
